Goal: Transaction & Acquisition: Purchase product/service

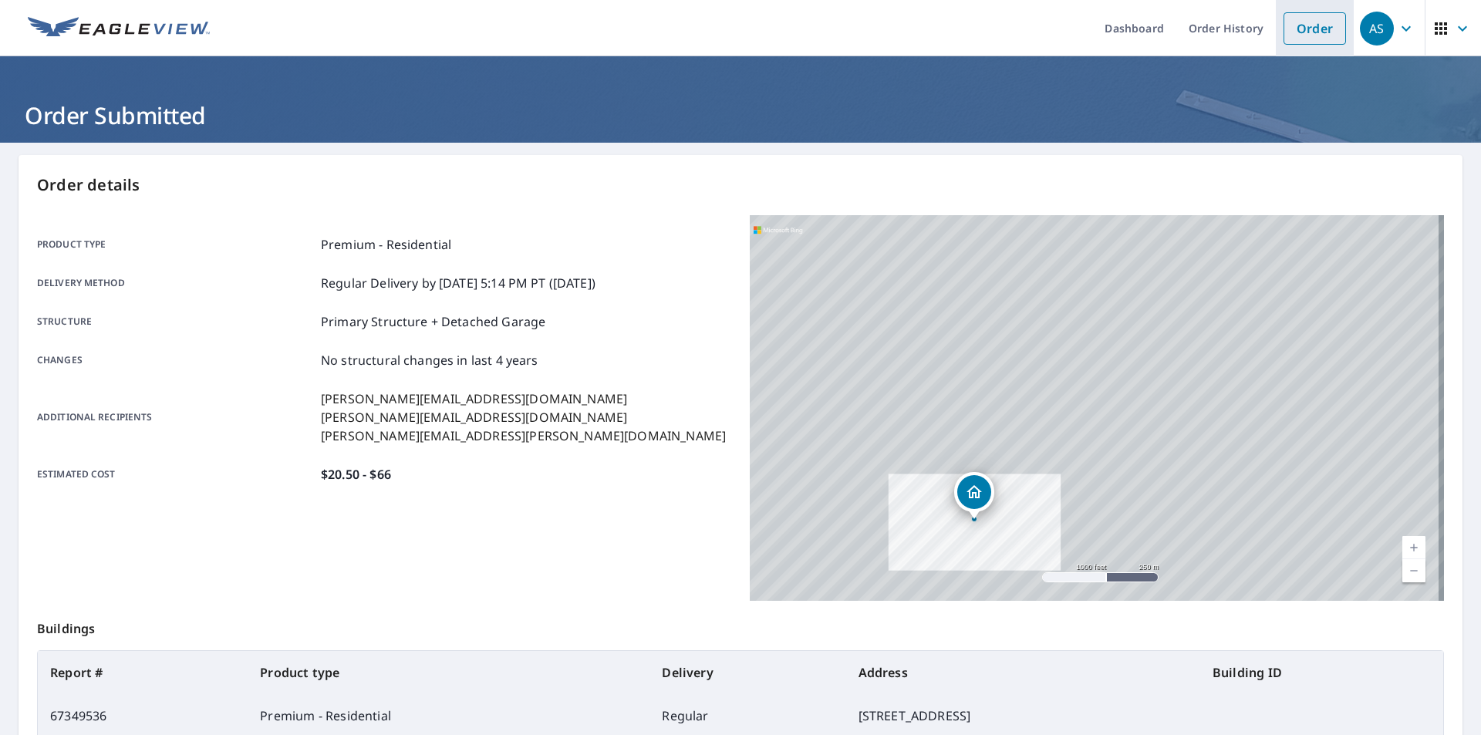
click at [1308, 22] on link "Order" at bounding box center [1314, 28] width 62 height 32
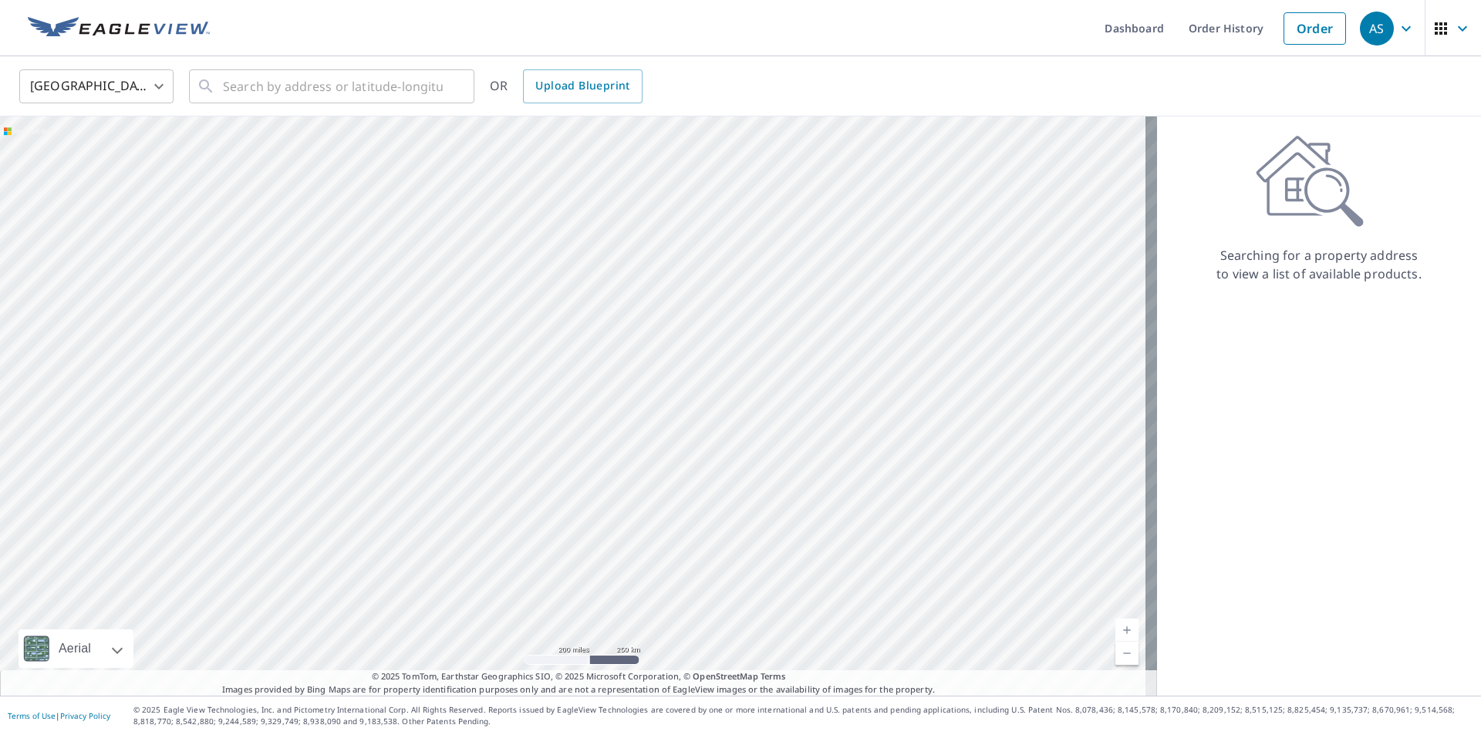
click at [314, 53] on ul "Dashboard Order History Order" at bounding box center [786, 28] width 1135 height 56
click at [316, 93] on input "text" at bounding box center [333, 86] width 220 height 43
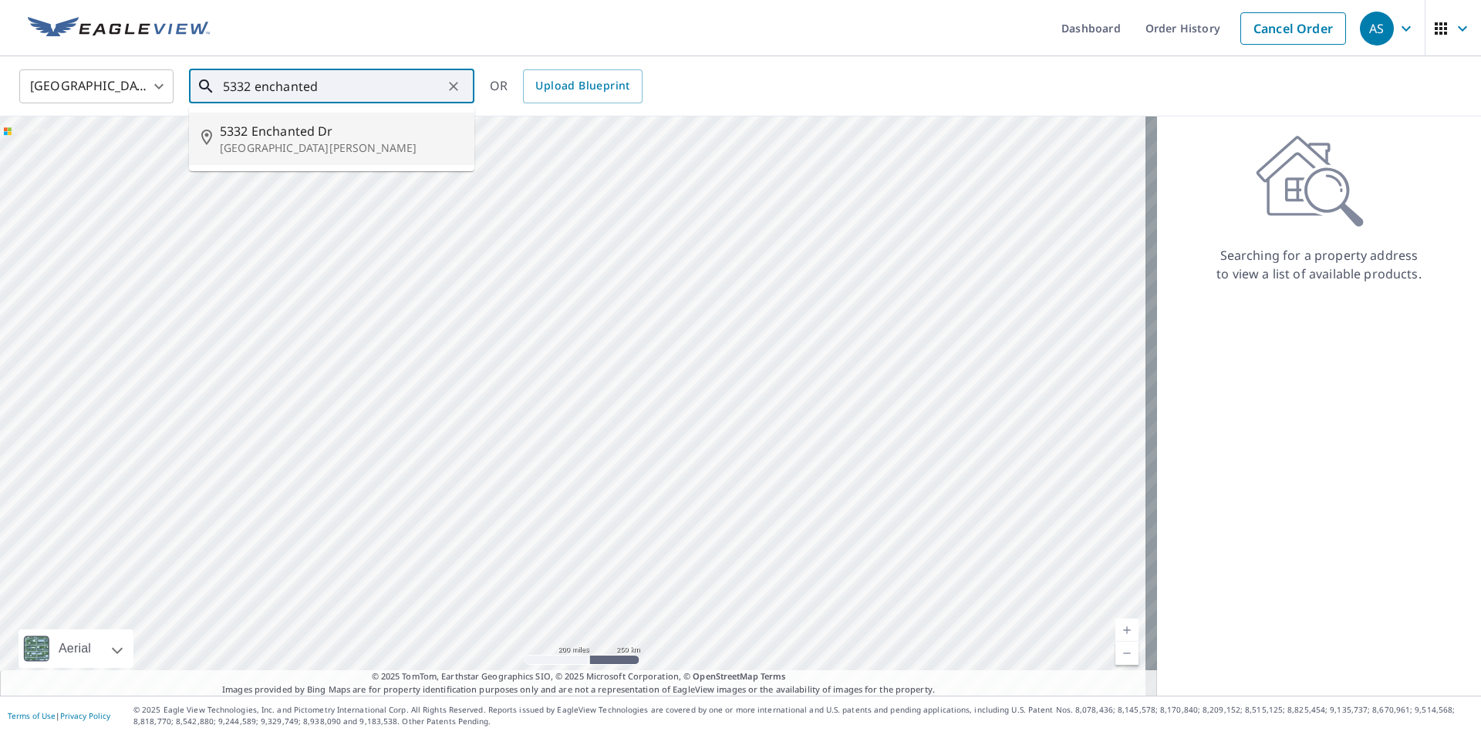
click at [324, 138] on span "5332 Enchanted Dr" at bounding box center [341, 131] width 242 height 19
type input "[STREET_ADDRESS][PERSON_NAME]"
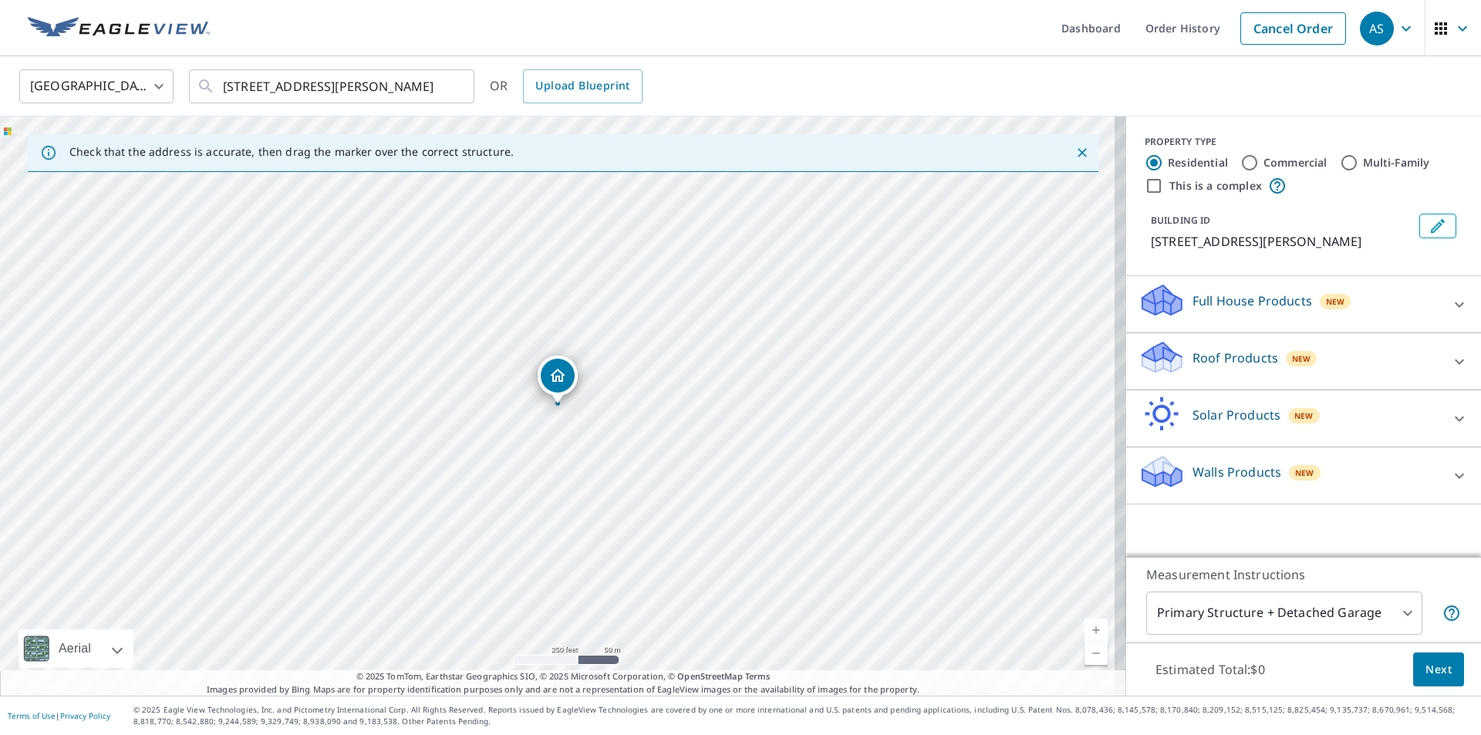
click at [1450, 371] on icon at bounding box center [1459, 361] width 19 height 19
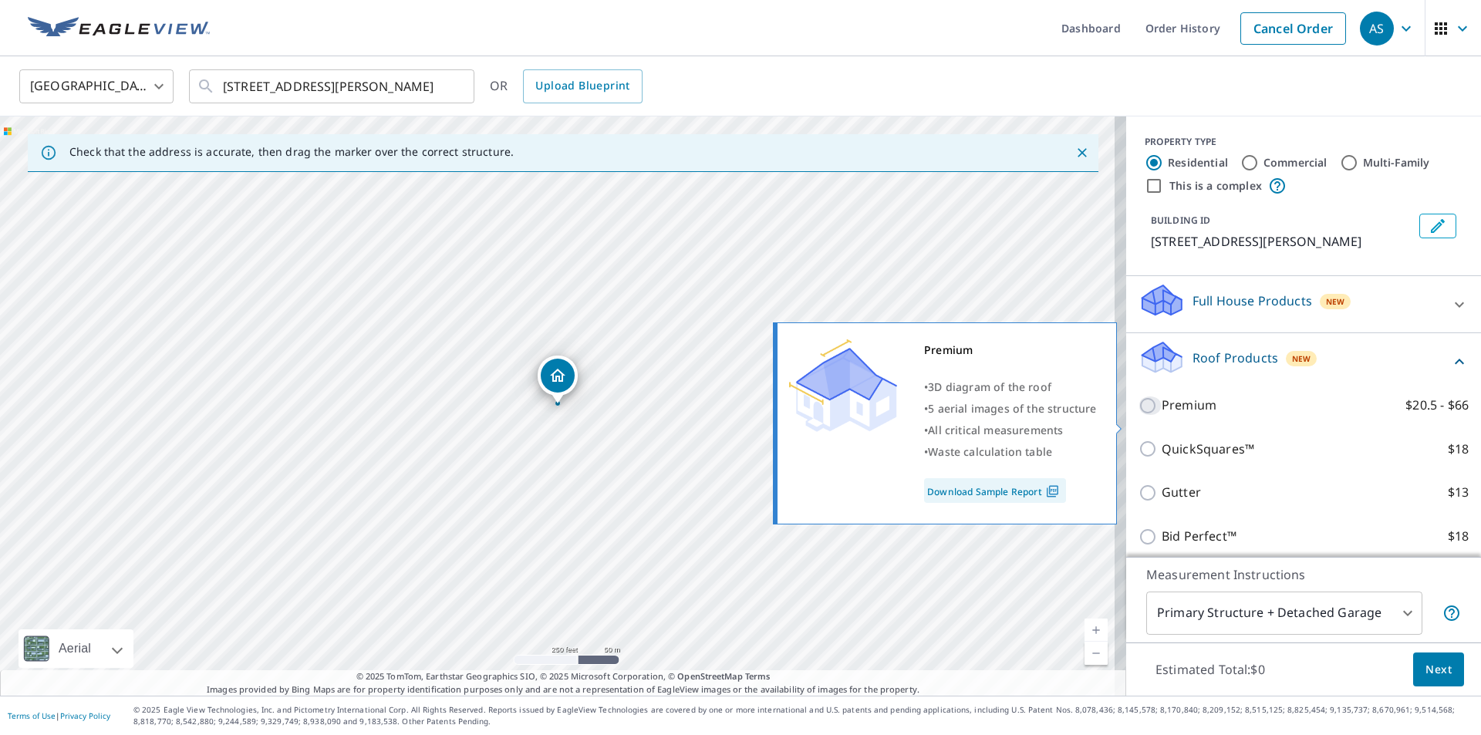
click at [1138, 415] on input "Premium $20.5 - $66" at bounding box center [1149, 405] width 23 height 19
checkbox input "true"
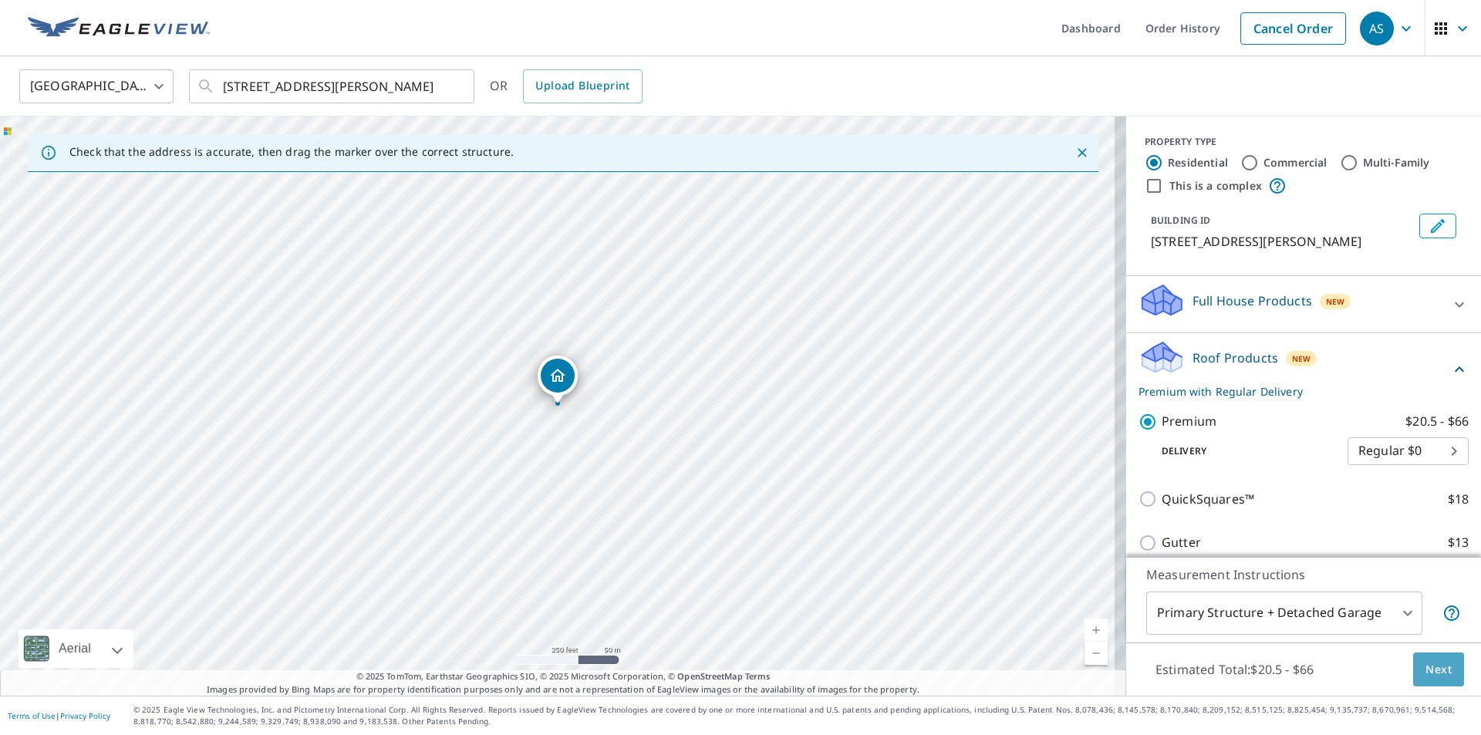
click at [1425, 676] on span "Next" at bounding box center [1438, 669] width 26 height 19
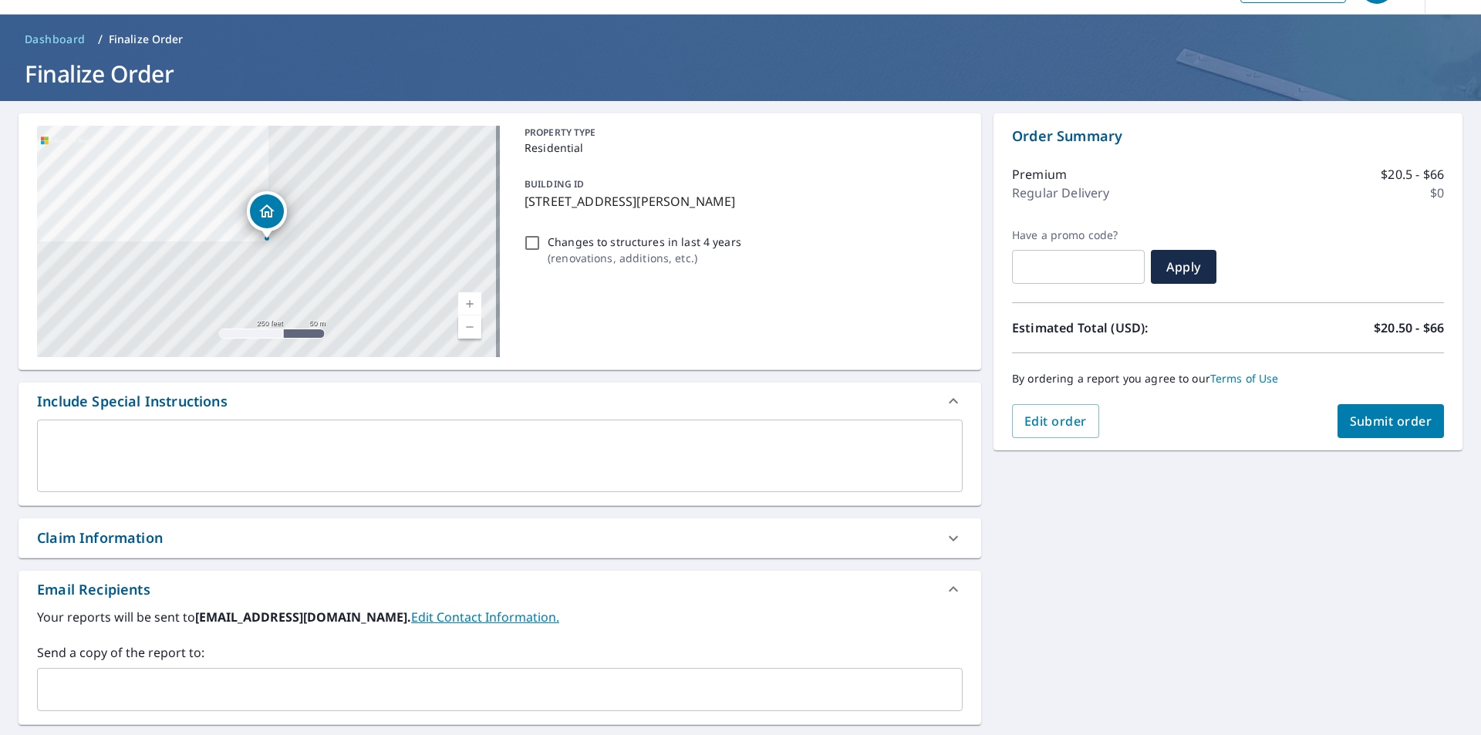
scroll to position [77, 0]
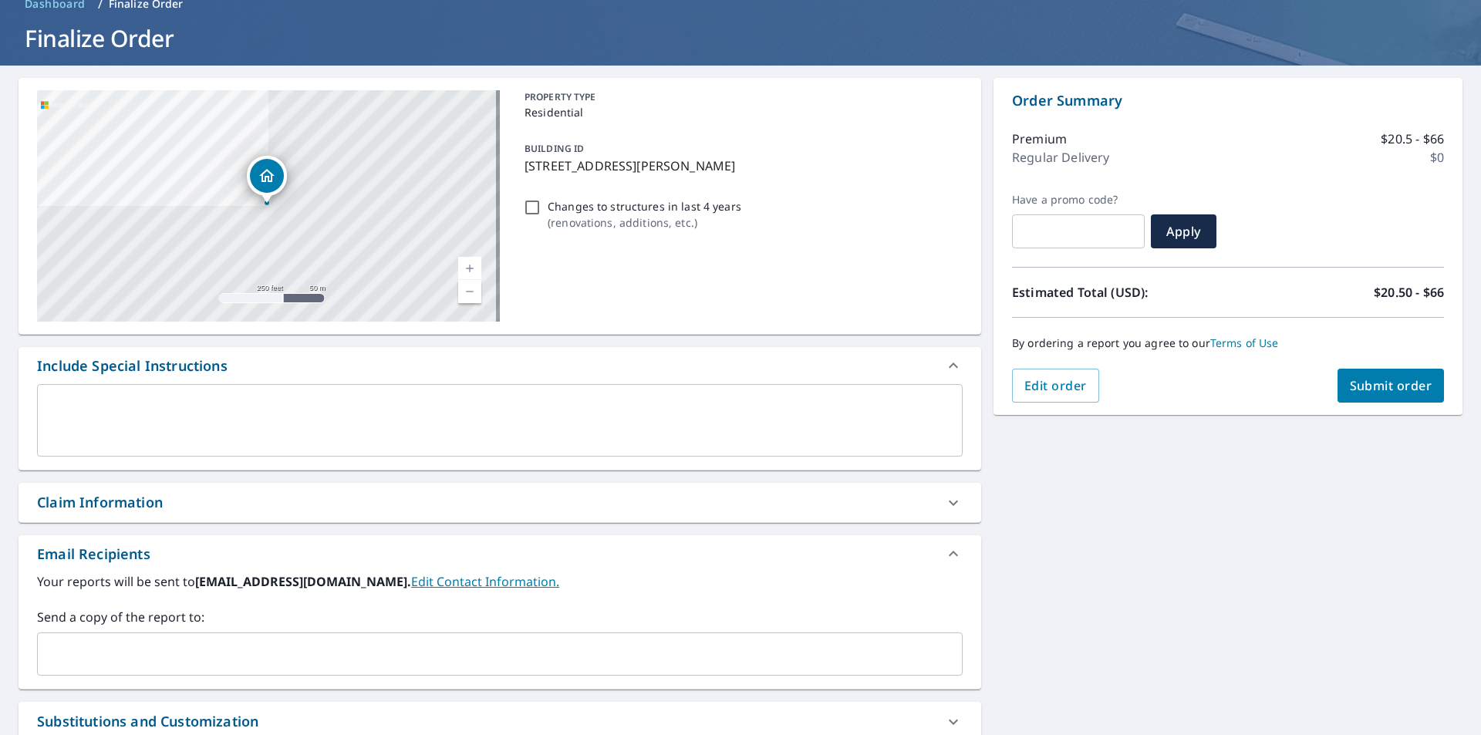
click at [309, 164] on div "[STREET_ADDRESS][PERSON_NAME] Aerial Road A standard road map Aerial A detailed…" at bounding box center [500, 465] width 963 height 775
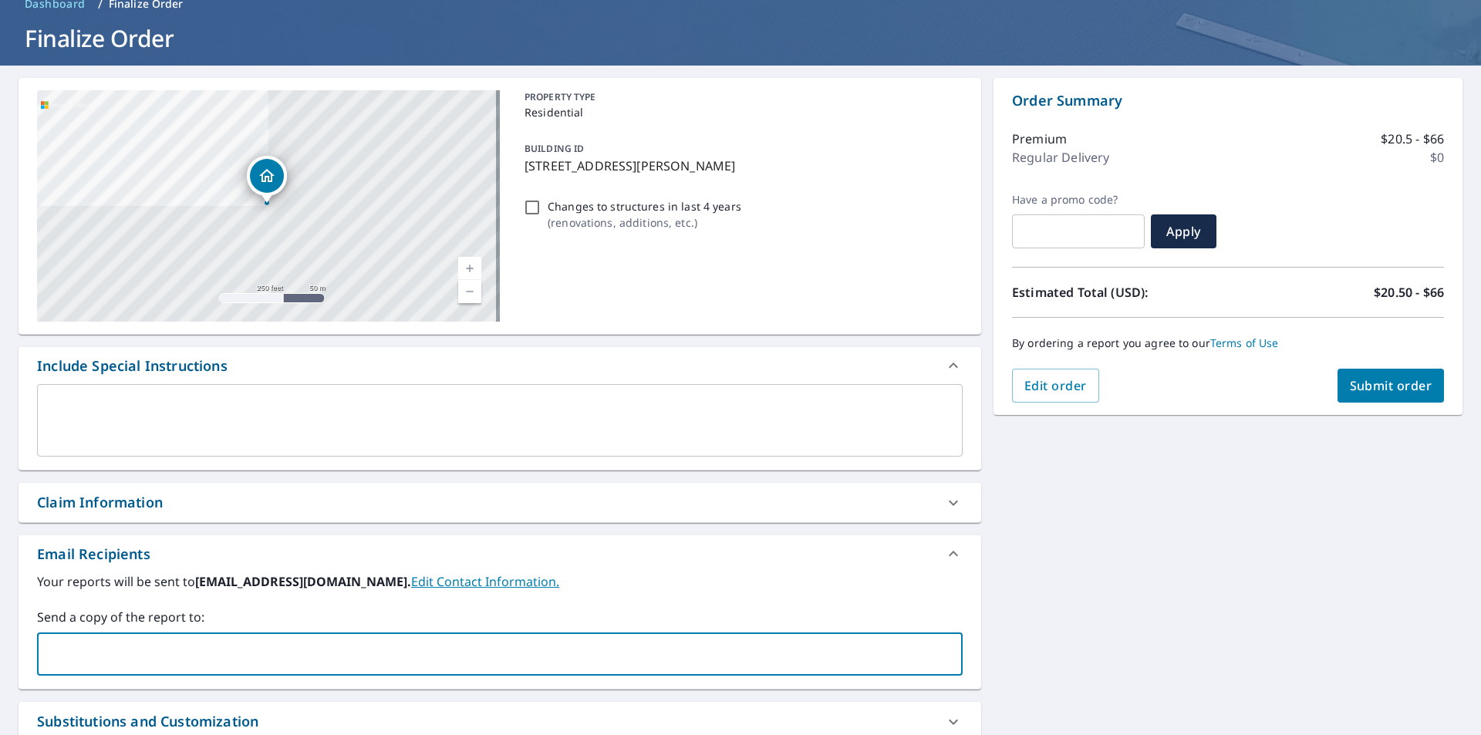
click at [115, 642] on input "text" at bounding box center [488, 653] width 889 height 29
type input "[PERSON_NAME][EMAIL_ADDRESS][DOMAIN_NAME]"
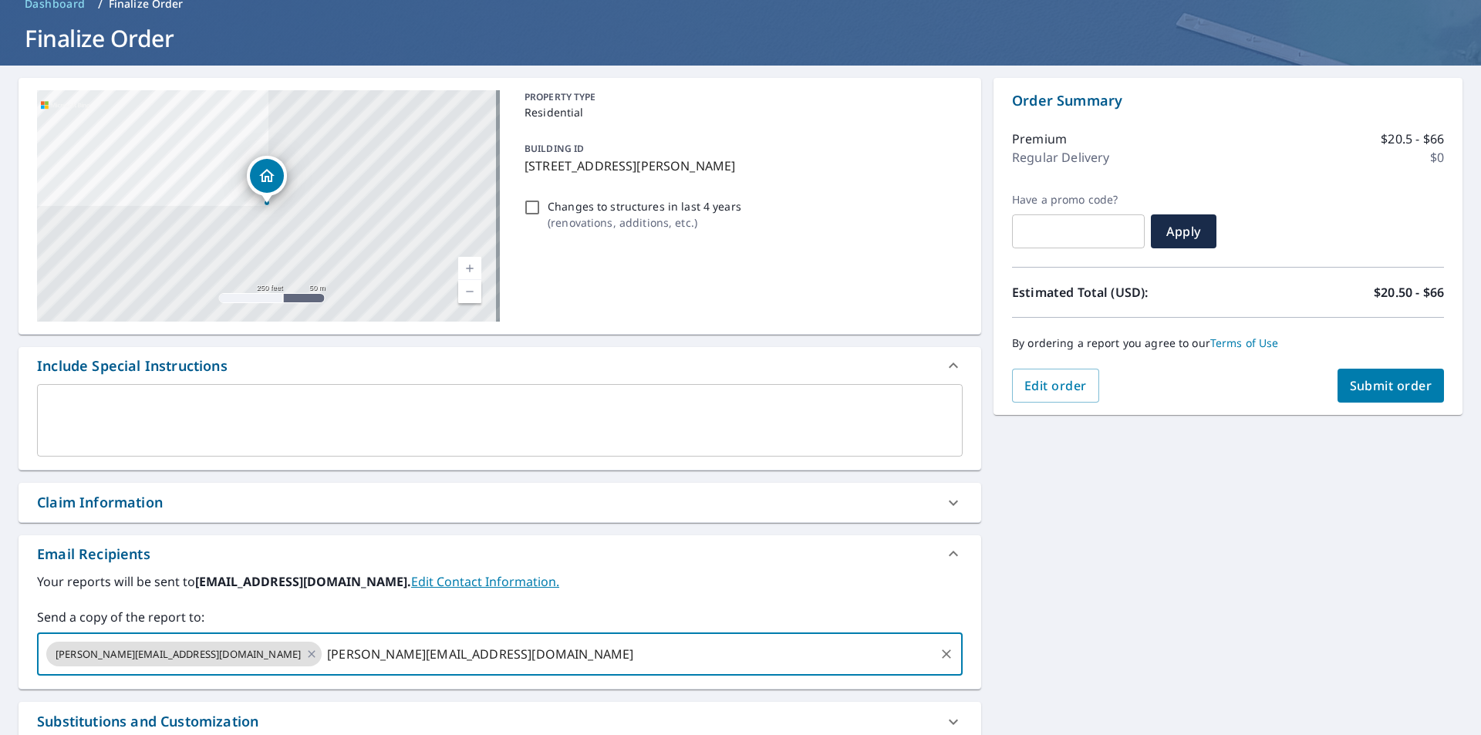
type input "[PERSON_NAME][EMAIL_ADDRESS][DOMAIN_NAME]"
type input "[PERSON_NAME][EMAIL_ADDRESS][PERSON_NAME][DOMAIN_NAME]"
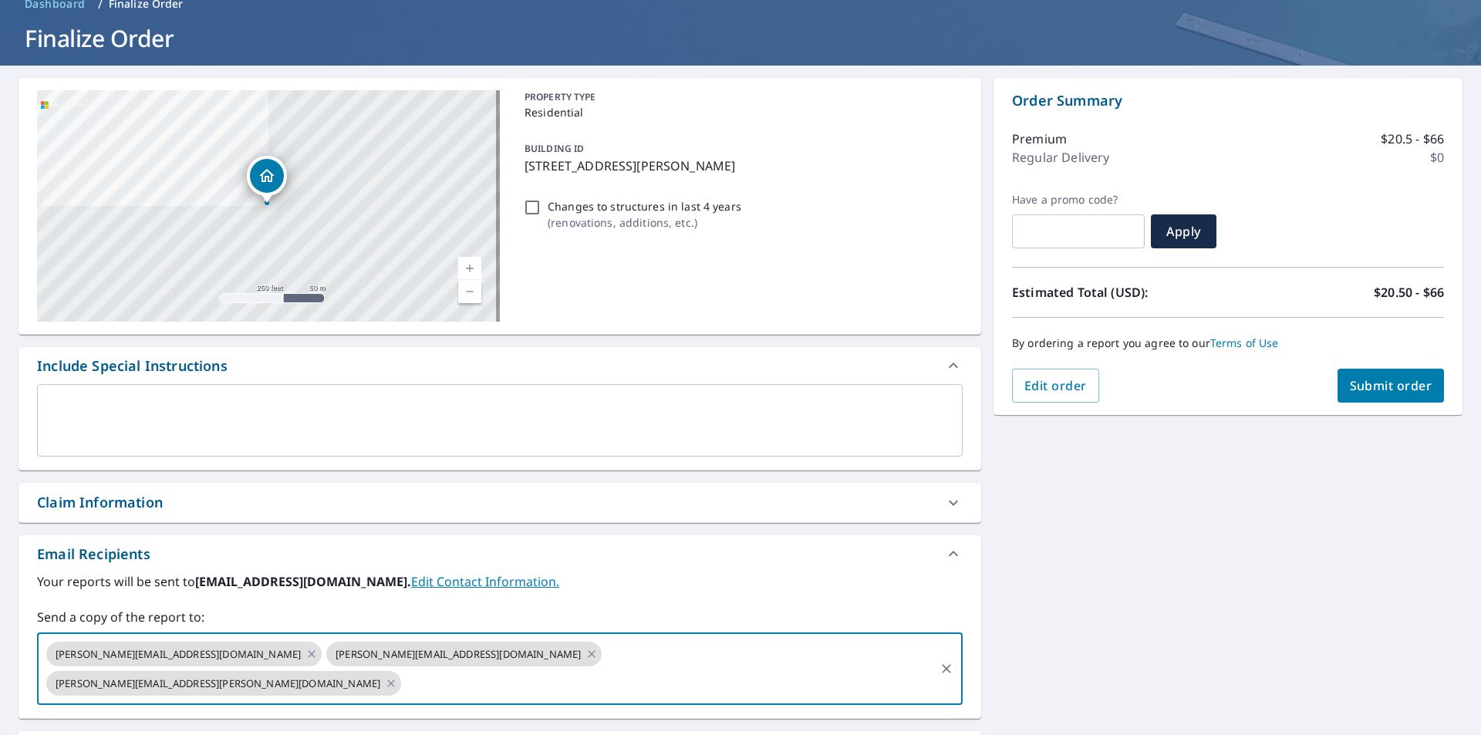
drag, startPoint x: 1054, startPoint y: 620, endPoint x: 1065, endPoint y: 623, distance: 12.0
click at [1058, 622] on div "[STREET_ADDRESS][PERSON_NAME] Aerial Road A standard road map Aerial A detailed…" at bounding box center [740, 480] width 1481 height 829
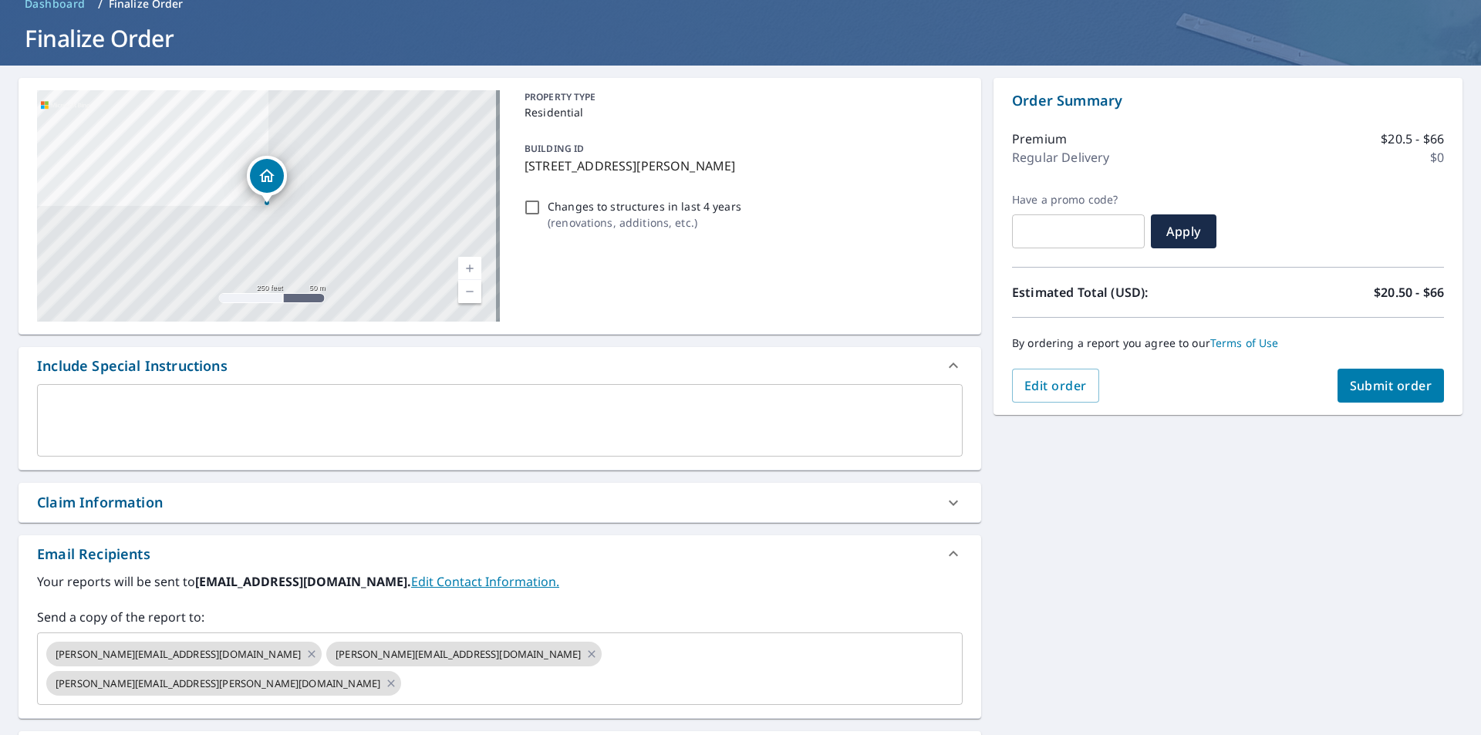
click at [1239, 519] on div "[STREET_ADDRESS][PERSON_NAME] Aerial Road A standard road map Aerial A detailed…" at bounding box center [740, 480] width 1481 height 829
click at [1354, 390] on span "Submit order" at bounding box center [1391, 385] width 83 height 17
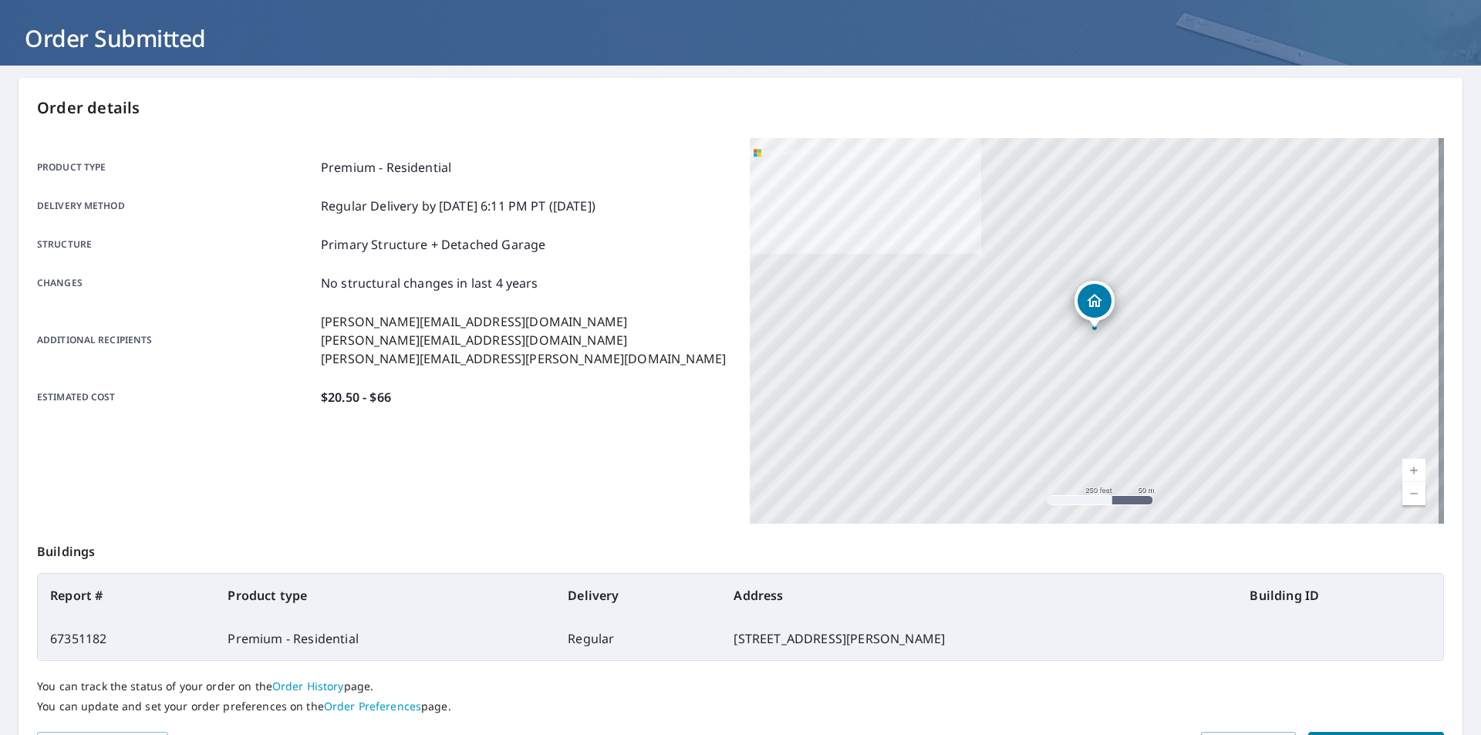
click at [526, 509] on div "Product type Premium - Residential Delivery method Regular Delivery by [DATE] 6…" at bounding box center [384, 331] width 694 height 386
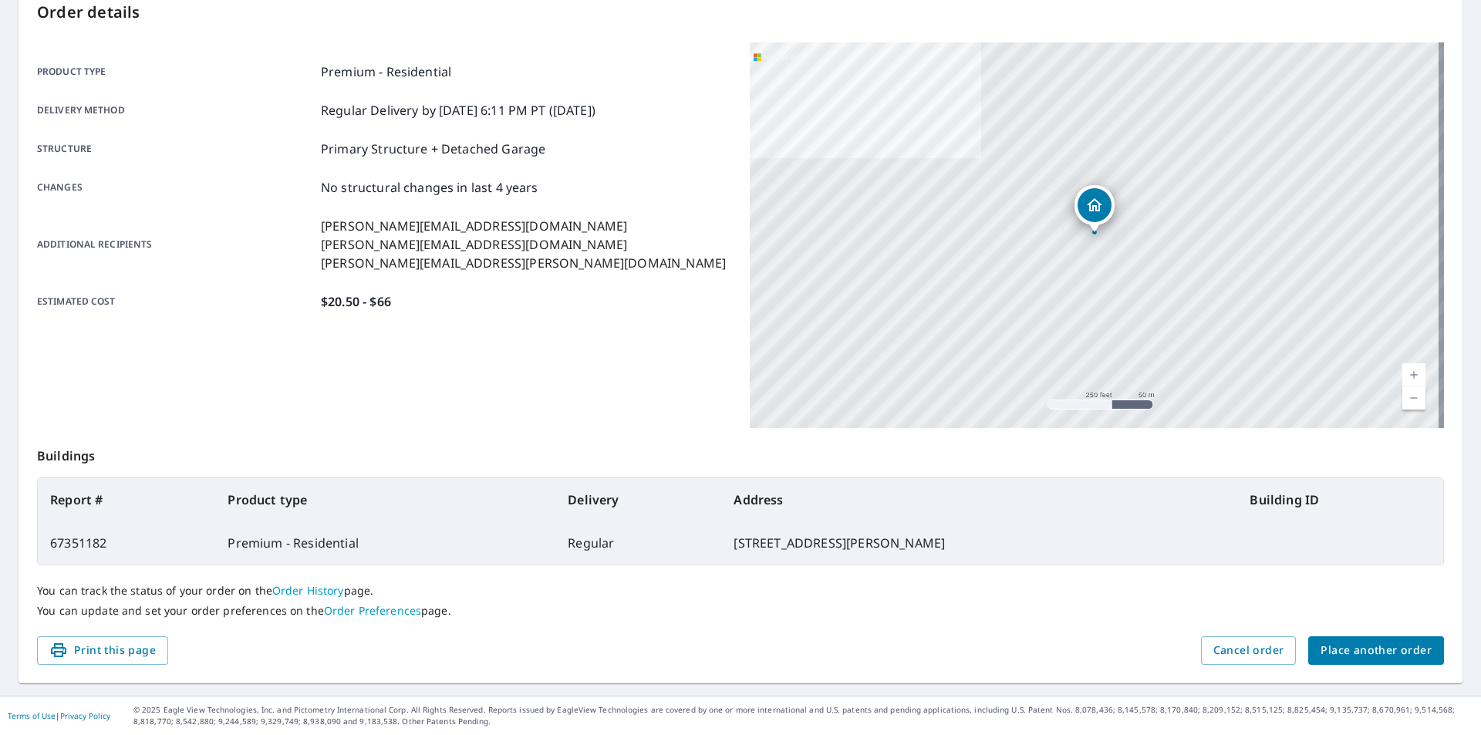
click at [1405, 659] on span "Place another order" at bounding box center [1375, 650] width 111 height 19
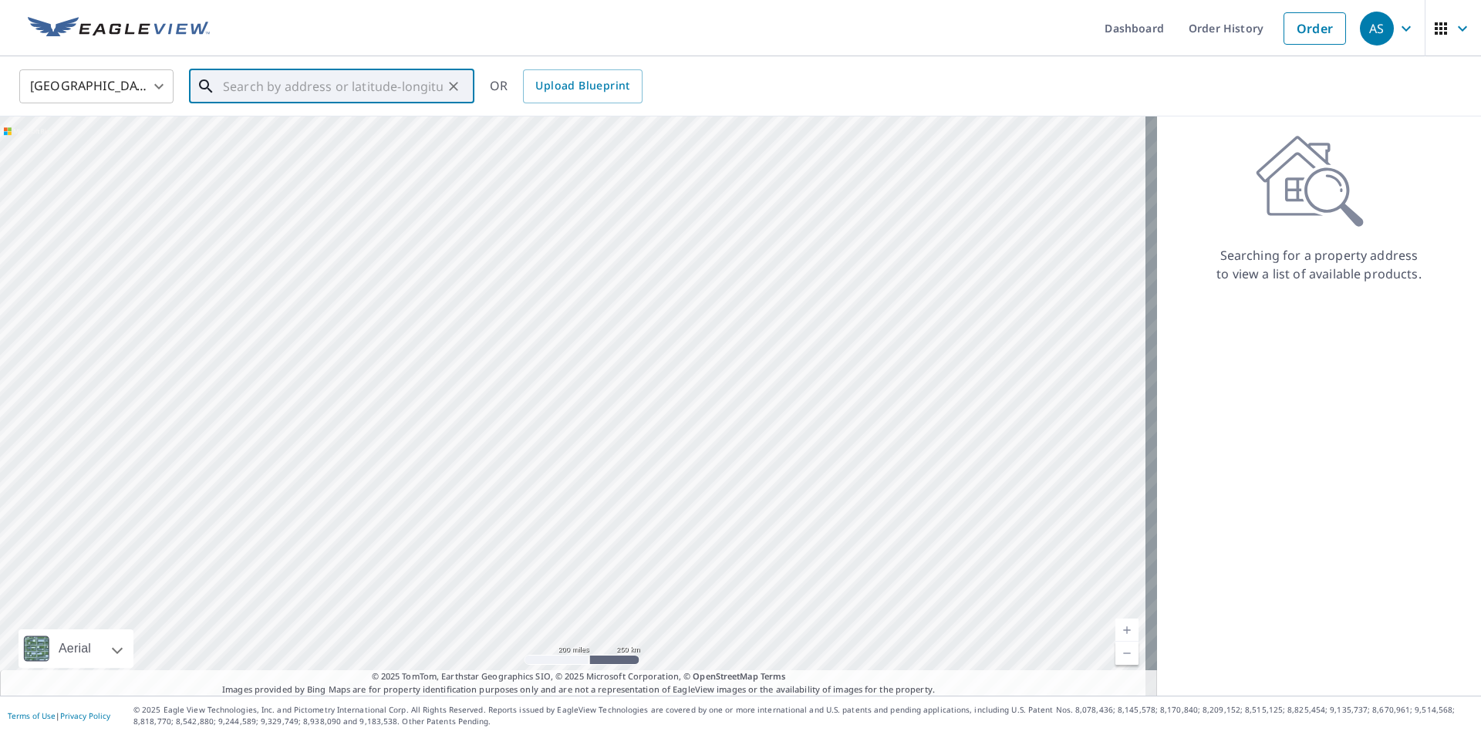
click at [257, 90] on input "text" at bounding box center [333, 86] width 220 height 43
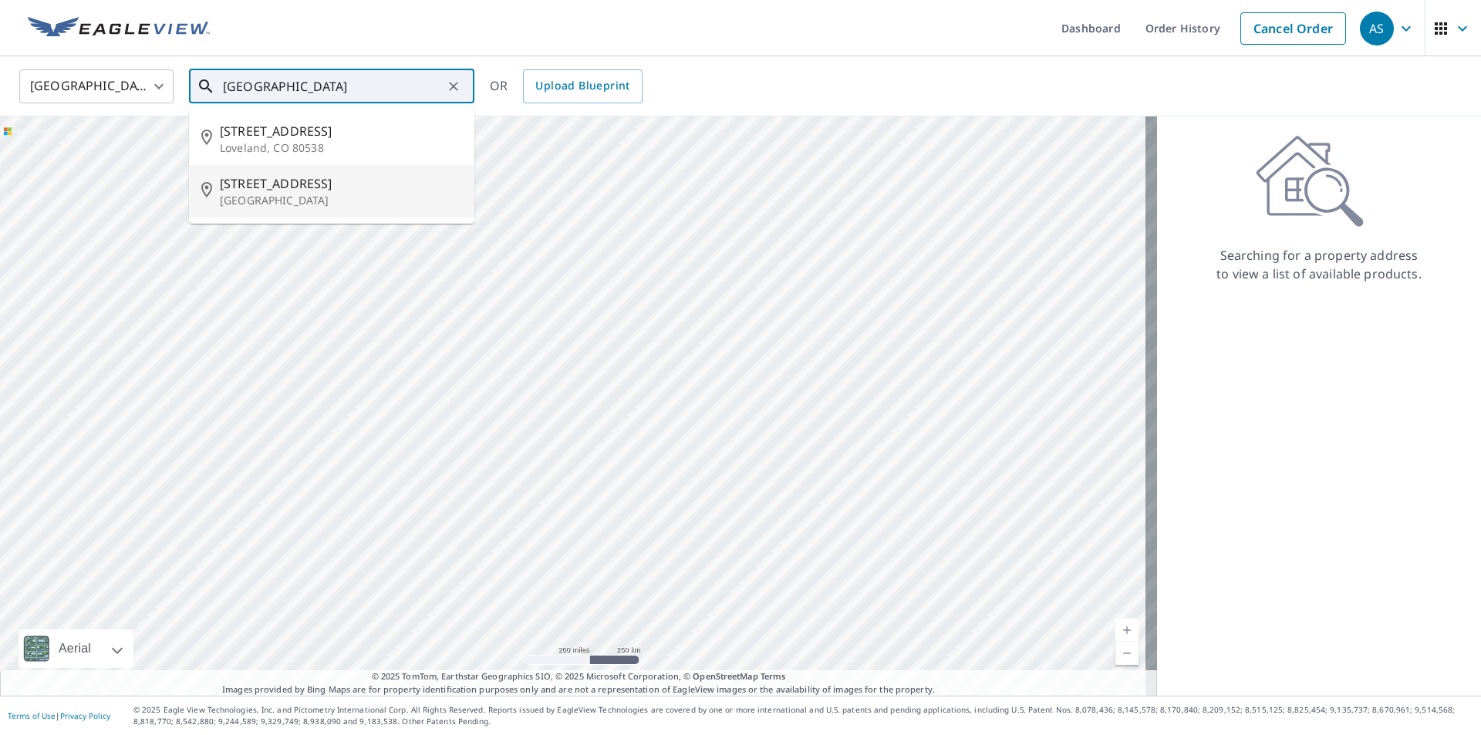
click at [278, 188] on span "[STREET_ADDRESS]" at bounding box center [341, 183] width 242 height 19
type input "[STREET_ADDRESS][PERSON_NAME]"
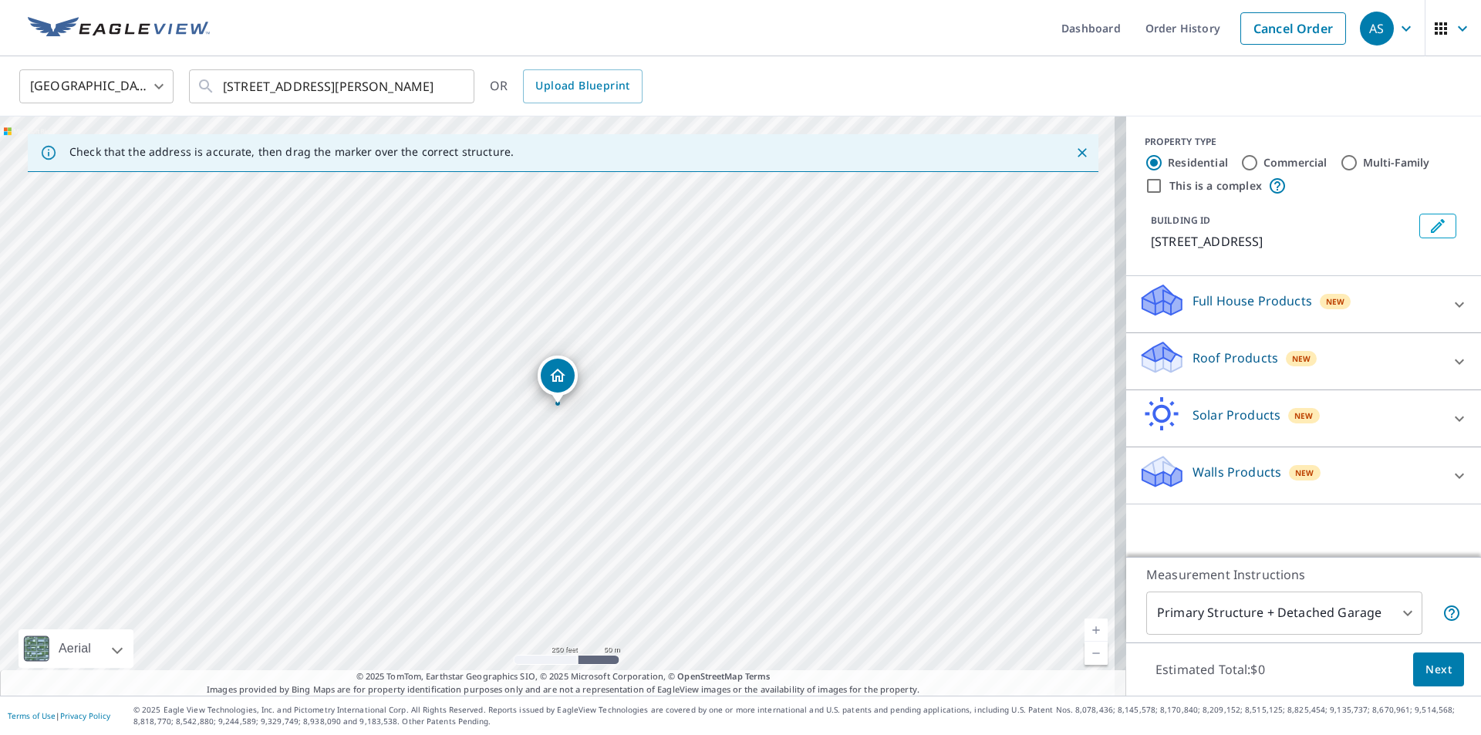
click at [1450, 357] on icon at bounding box center [1459, 361] width 19 height 19
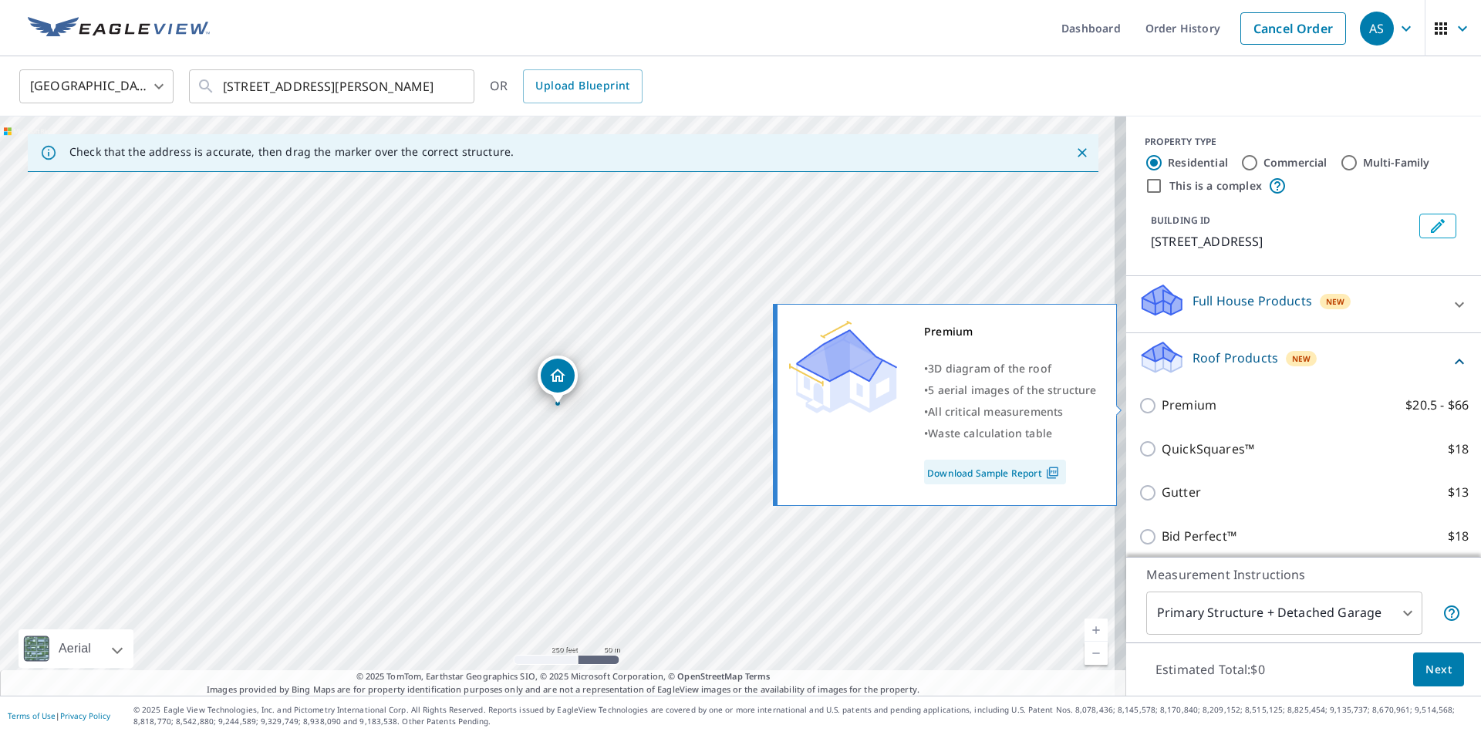
click at [1149, 407] on input "Premium $20.5 - $66" at bounding box center [1149, 405] width 23 height 19
checkbox input "true"
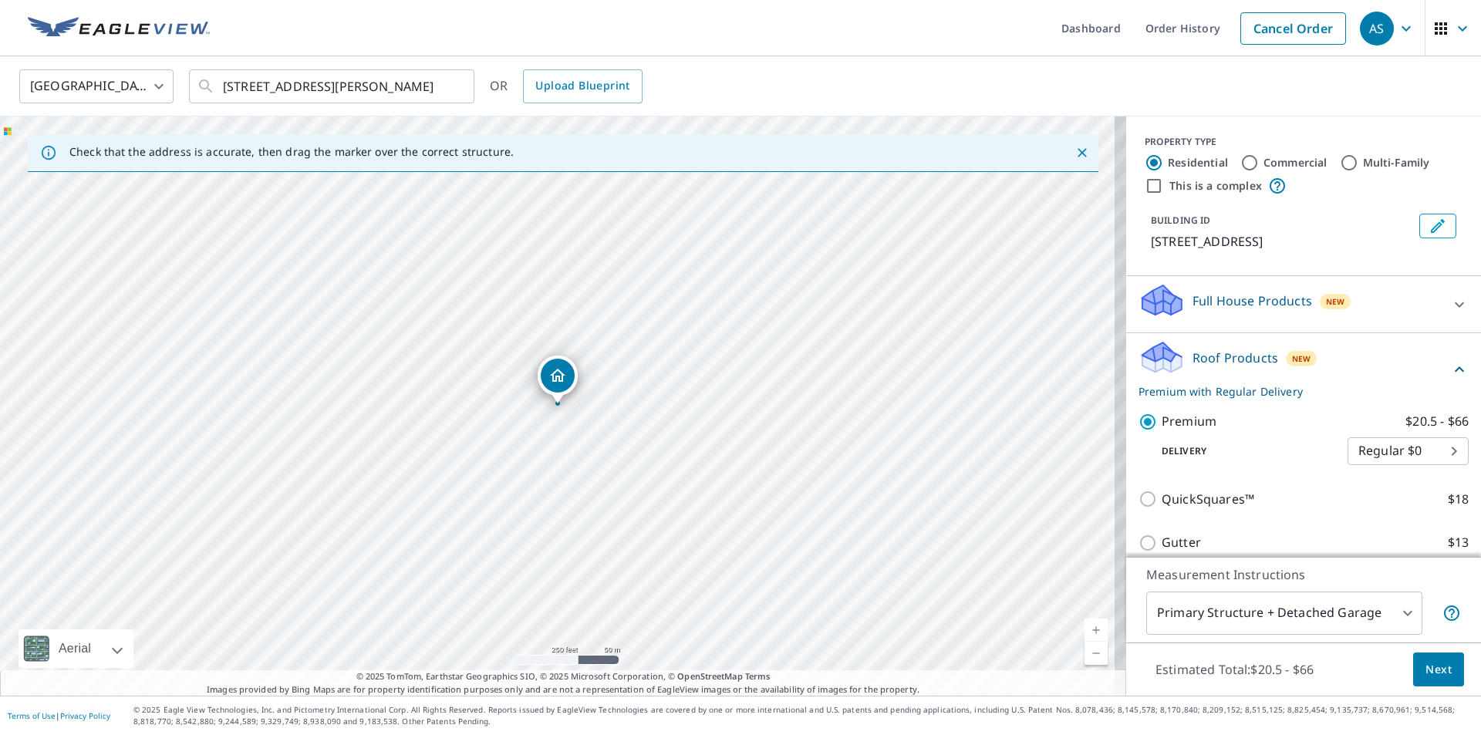
click at [1428, 359] on div "Roof Products New Premium with Regular Delivery" at bounding box center [1303, 369] width 330 height 60
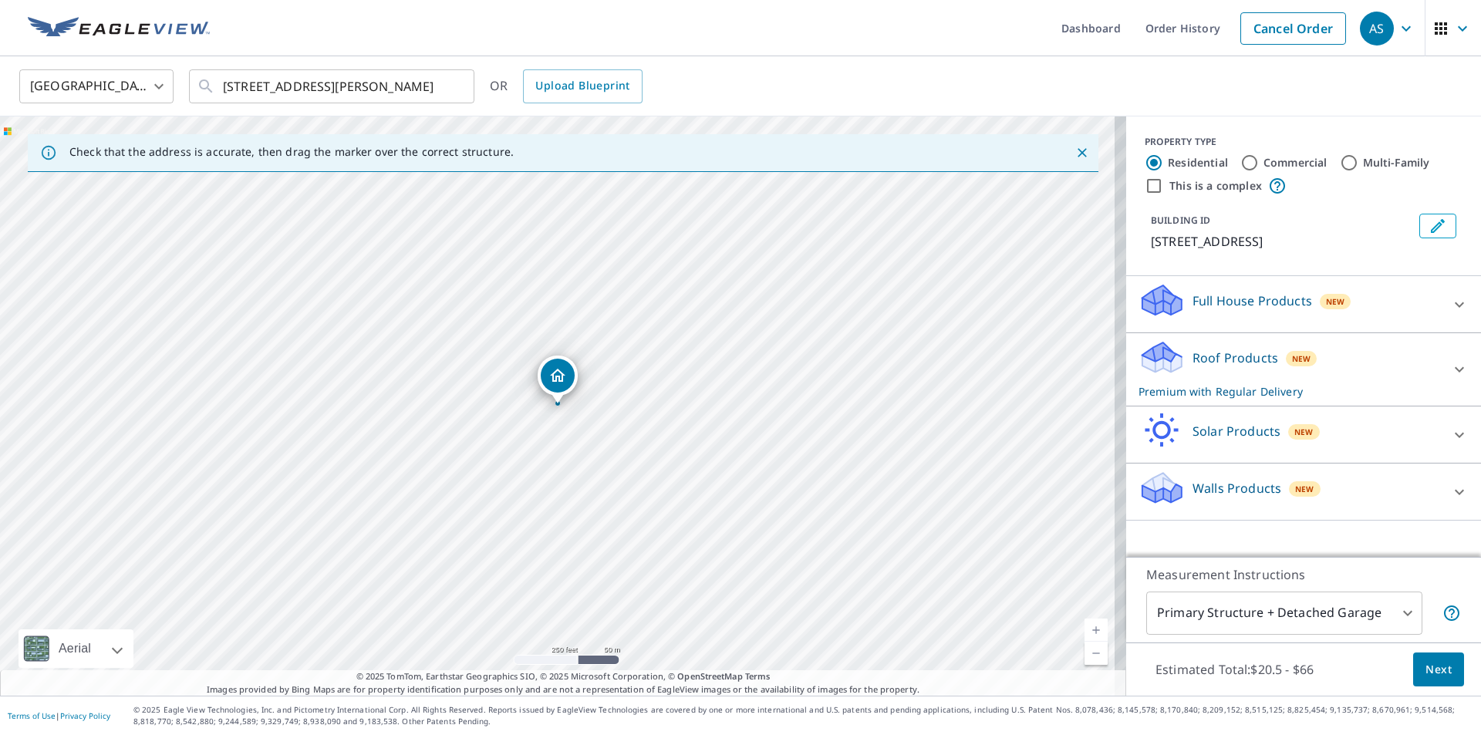
click at [1441, 501] on div at bounding box center [1459, 492] width 37 height 37
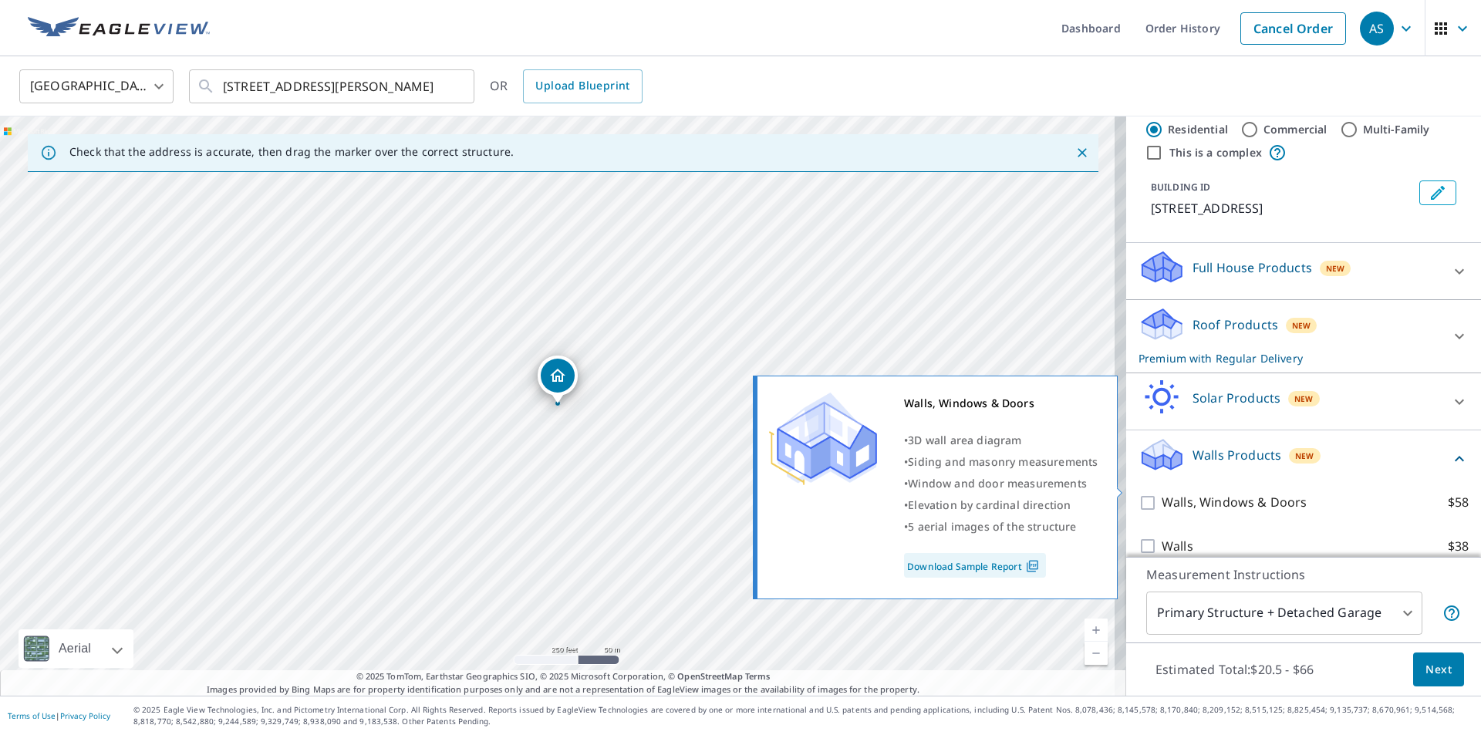
scroll to position [51, 0]
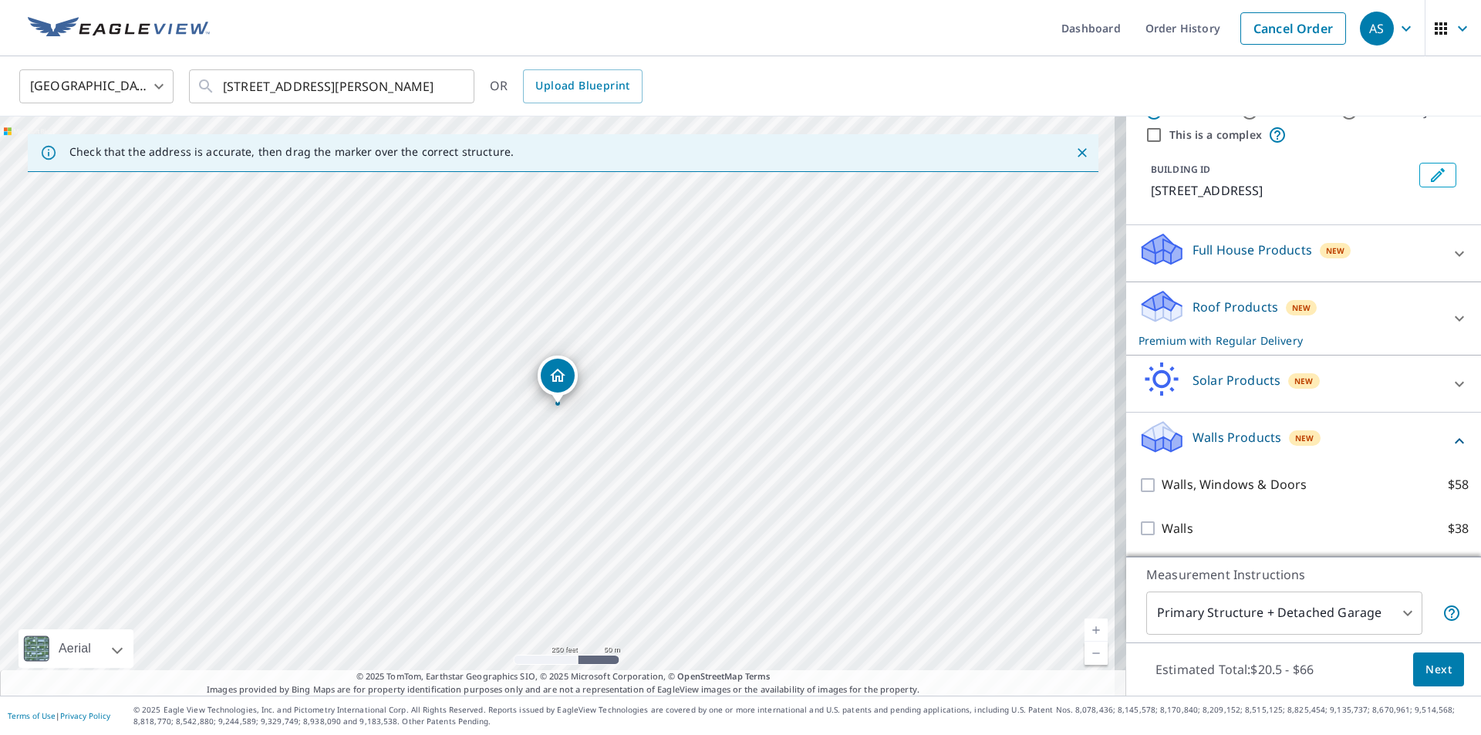
click at [1138, 473] on div "Walls, Windows & Doors $58" at bounding box center [1303, 485] width 330 height 44
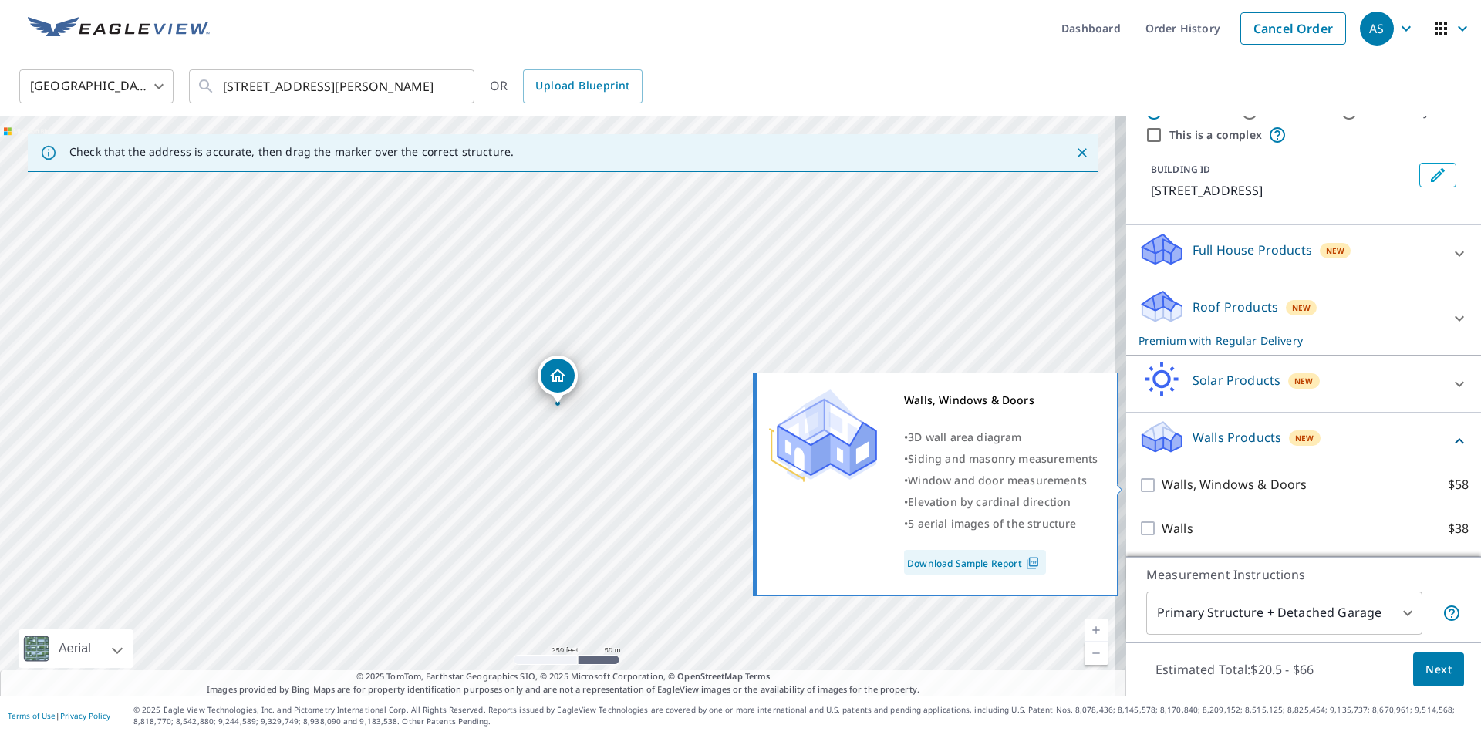
click at [1138, 483] on input "Walls, Windows & Doors $58" at bounding box center [1149, 485] width 23 height 19
checkbox input "true"
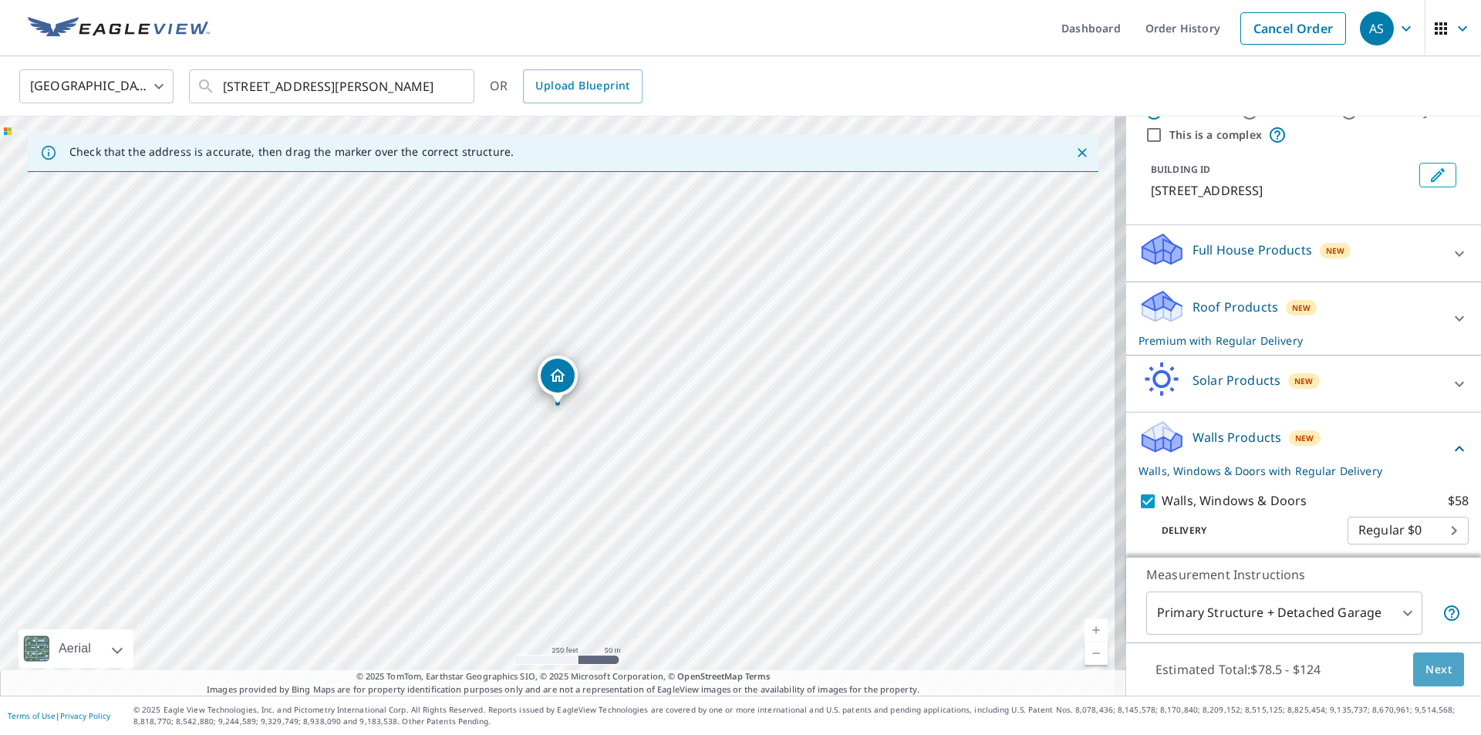
click at [1428, 680] on button "Next" at bounding box center [1438, 670] width 51 height 35
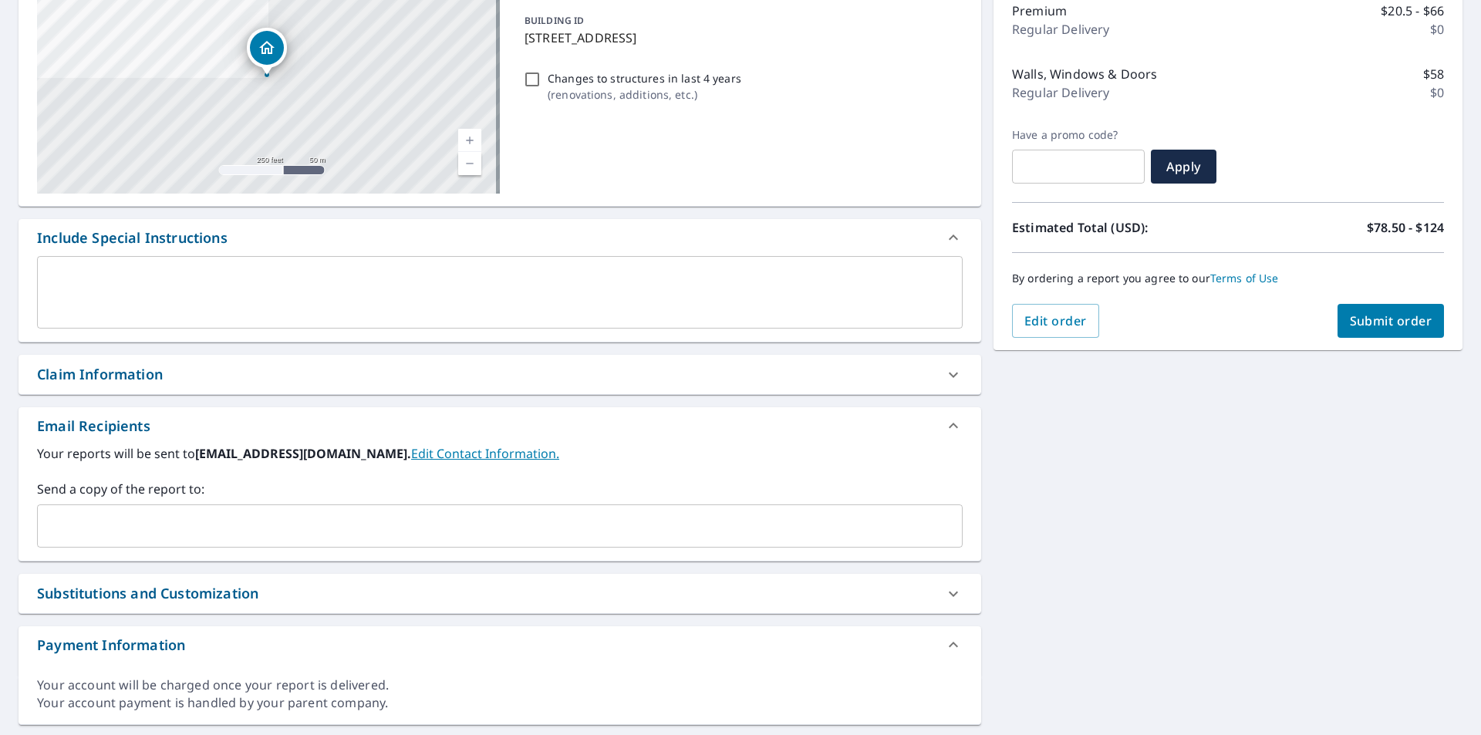
scroll to position [231, 0]
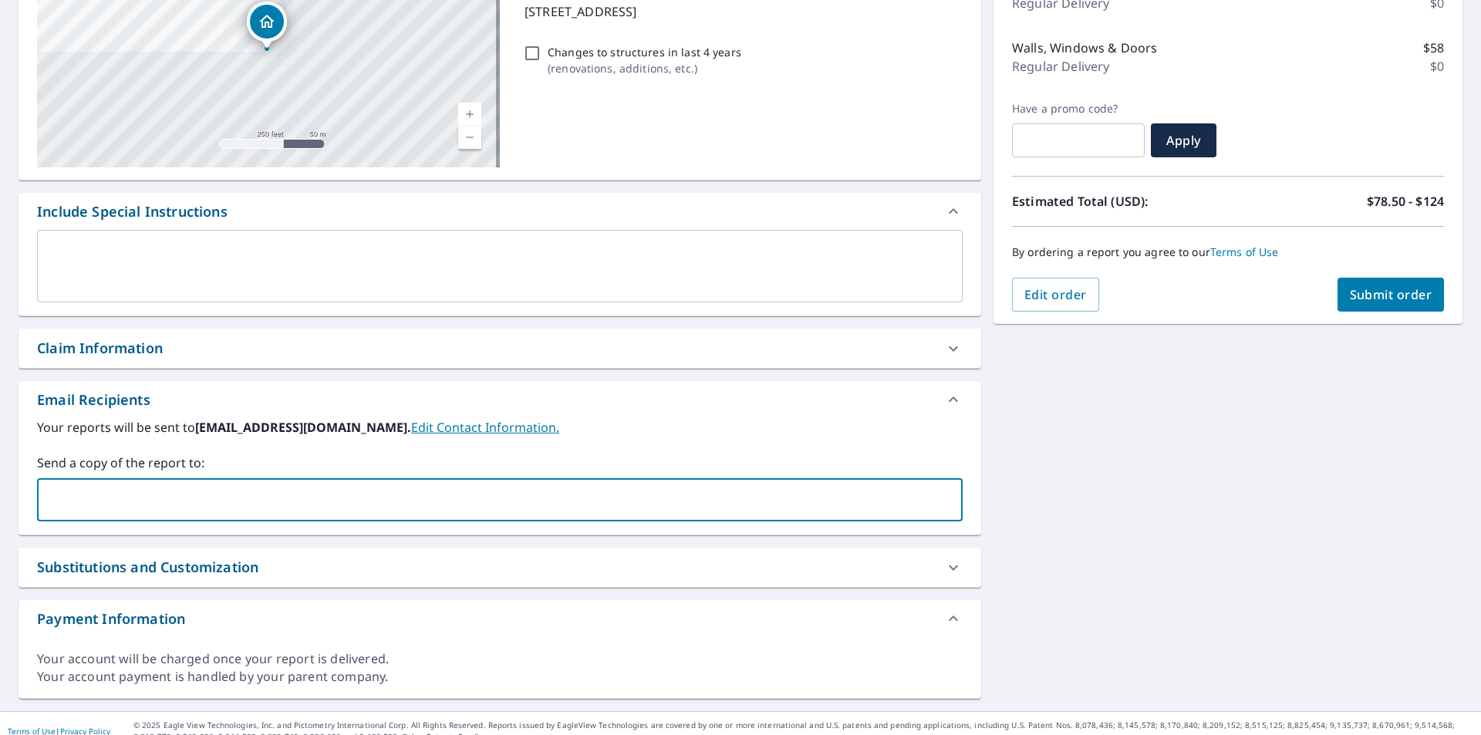
click at [293, 487] on input "text" at bounding box center [488, 499] width 889 height 29
click at [290, 485] on input "text" at bounding box center [488, 499] width 889 height 29
type input "[PERSON_NAME][EMAIL_ADDRESS][DOMAIN_NAME]"
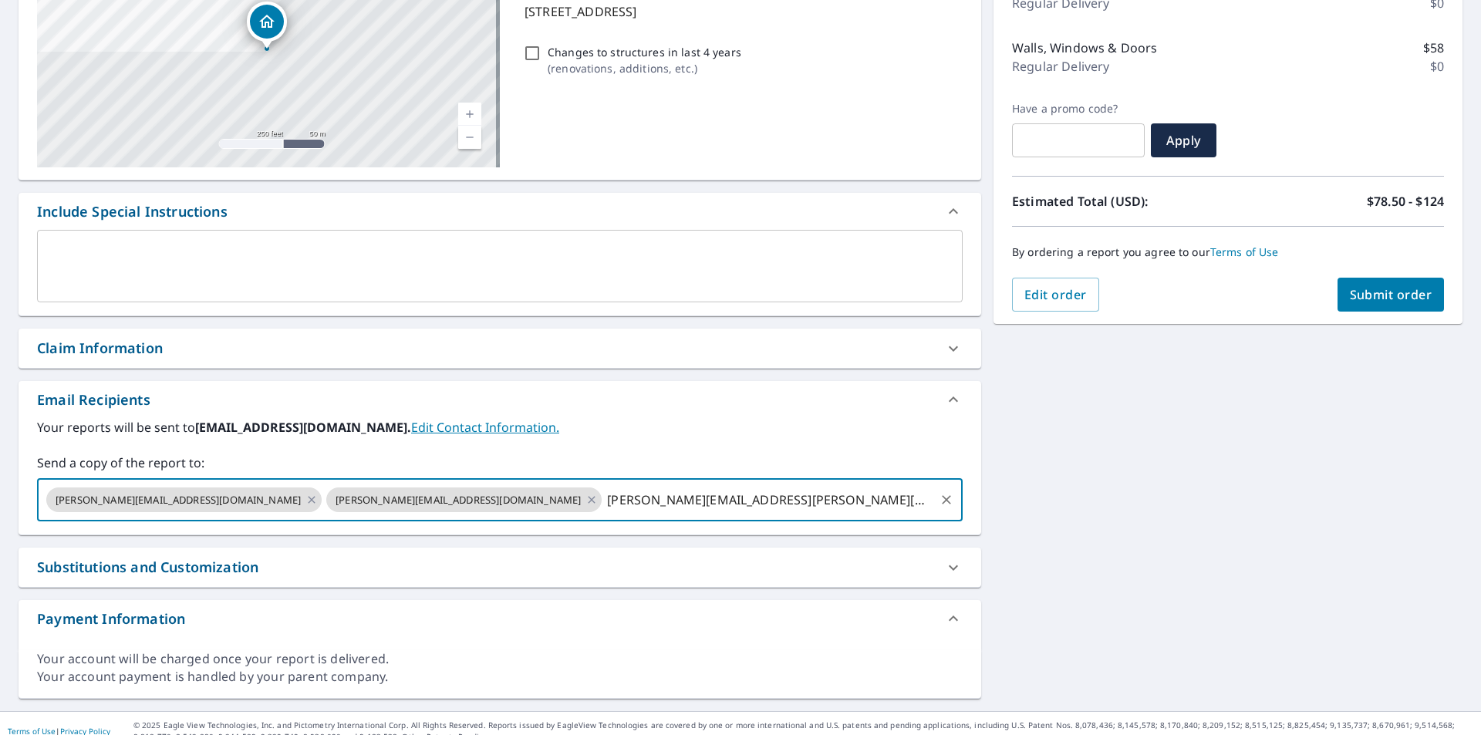
type input "[PERSON_NAME][EMAIL_ADDRESS][PERSON_NAME][DOMAIN_NAME]"
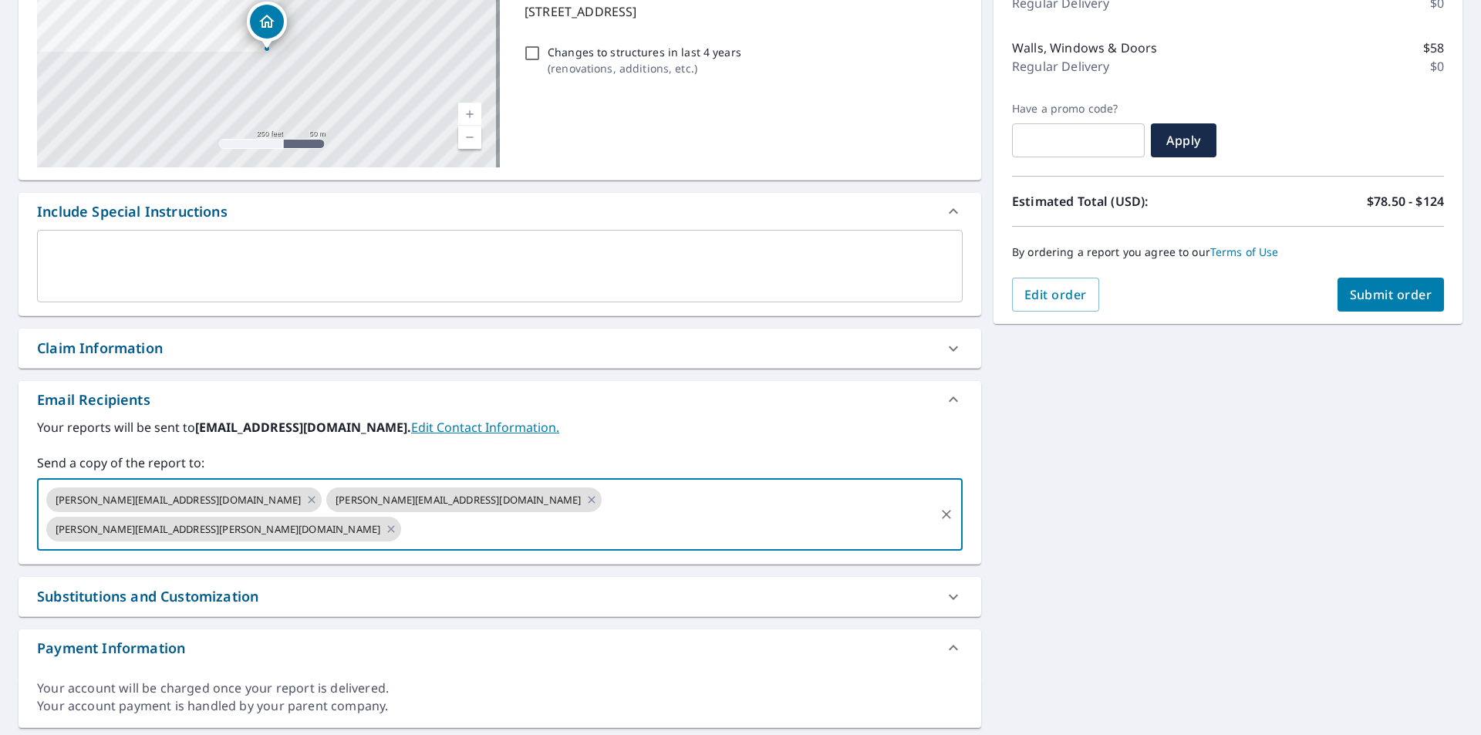
click at [1118, 403] on div "[STREET_ADDRESS][PERSON_NAME] Aerial Road A standard road map Aerial A detailed…" at bounding box center [740, 325] width 1481 height 829
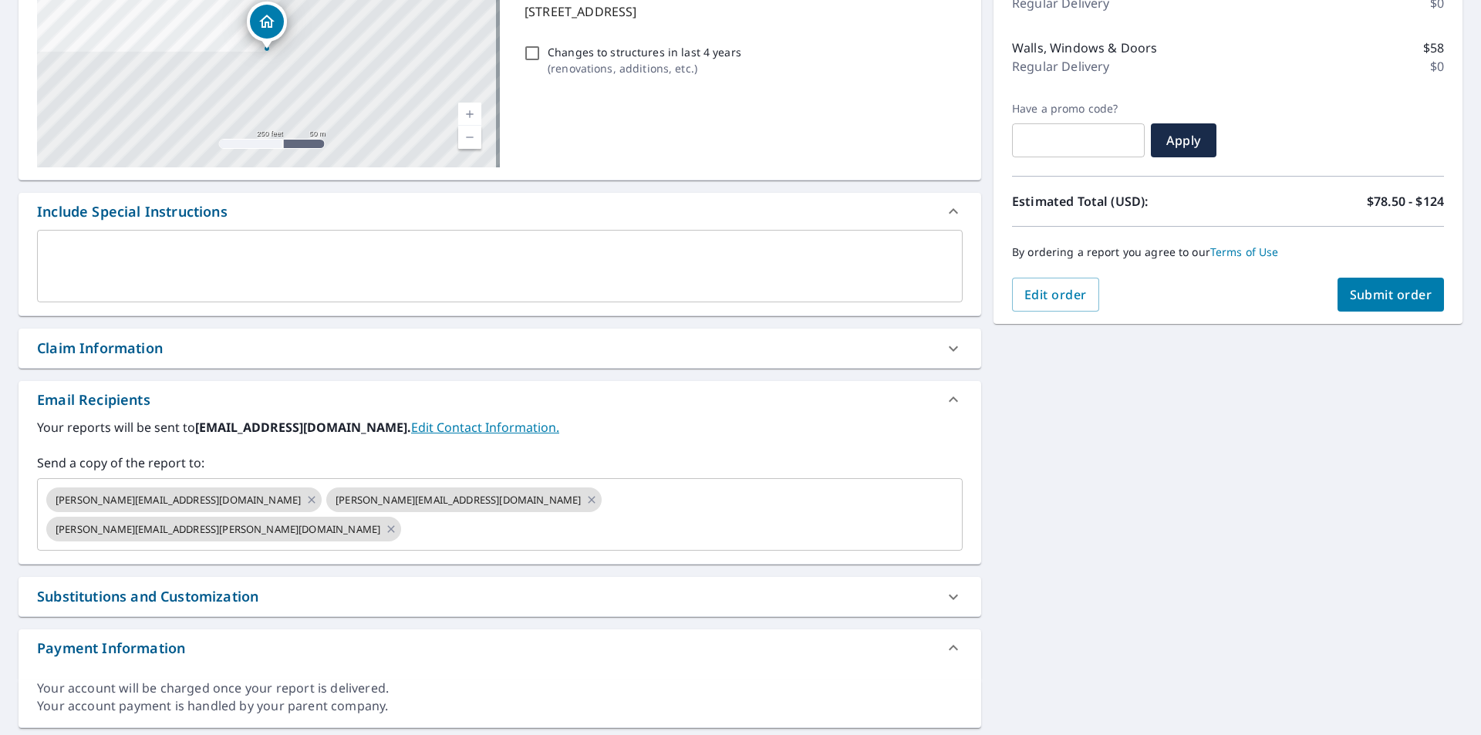
click at [1390, 297] on span "Submit order" at bounding box center [1391, 294] width 83 height 17
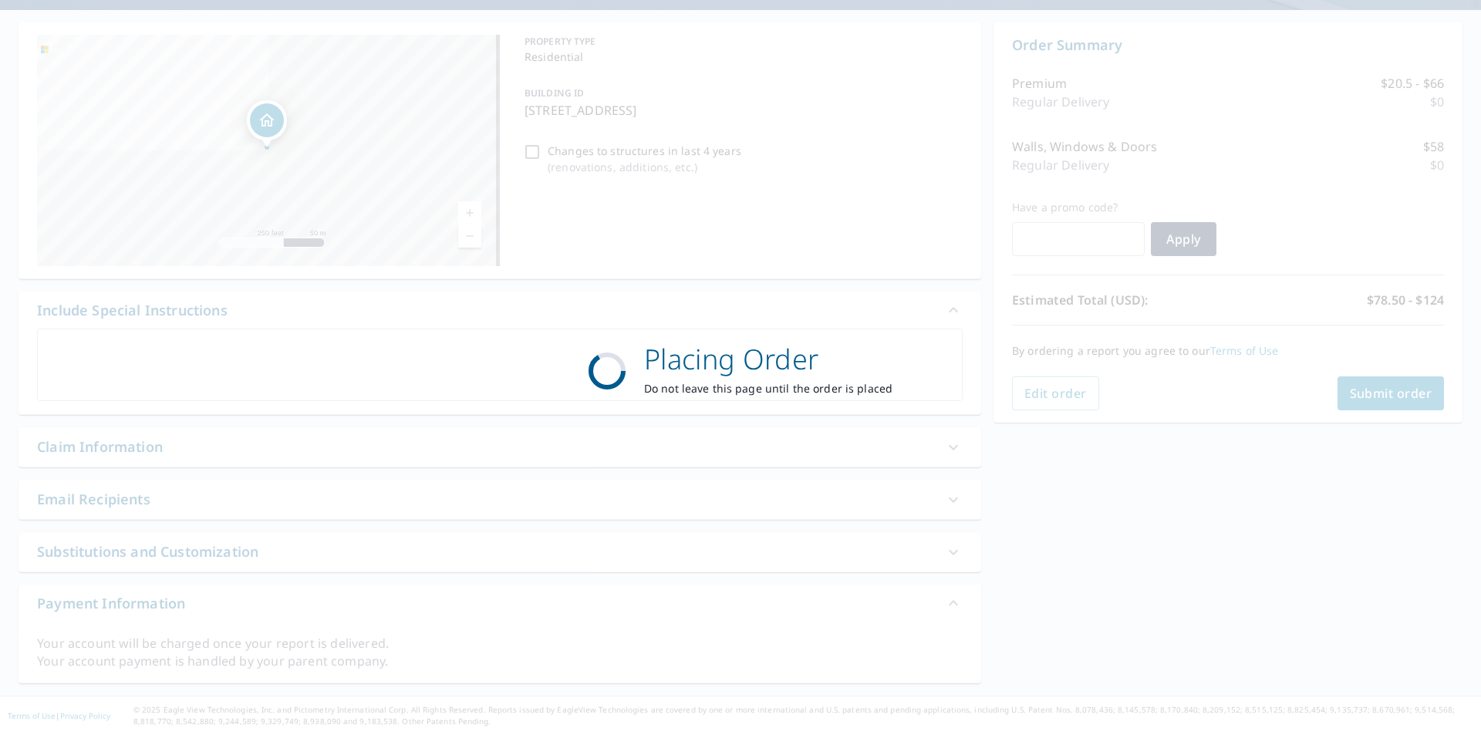
scroll to position [133, 0]
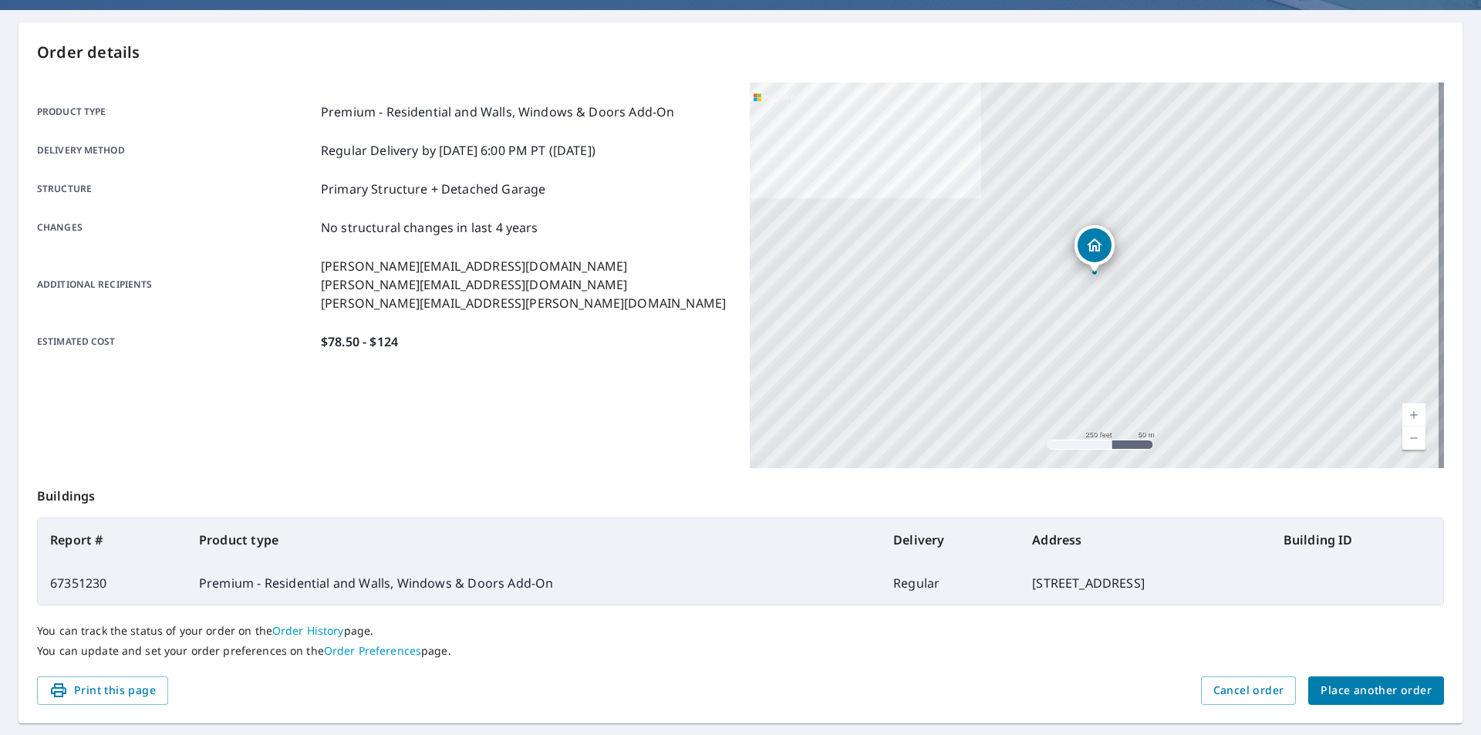
click at [467, 217] on div "Product type Premium - Residential and Walls, Windows & Doors Add-On Delivery m…" at bounding box center [384, 227] width 694 height 248
